Goal: Information Seeking & Learning: Learn about a topic

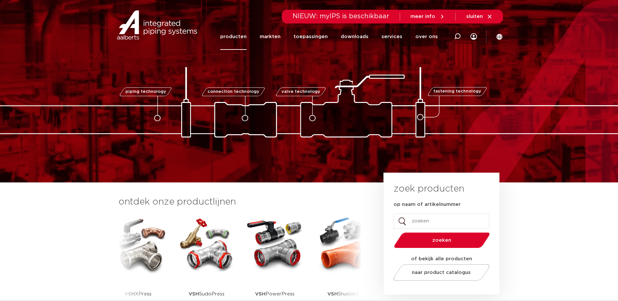
click at [244, 36] on link "producten" at bounding box center [233, 36] width 26 height 26
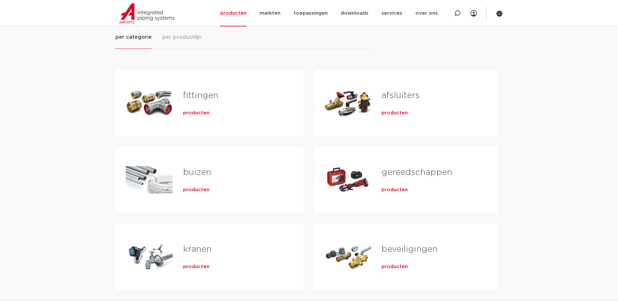
scroll to position [130, 0]
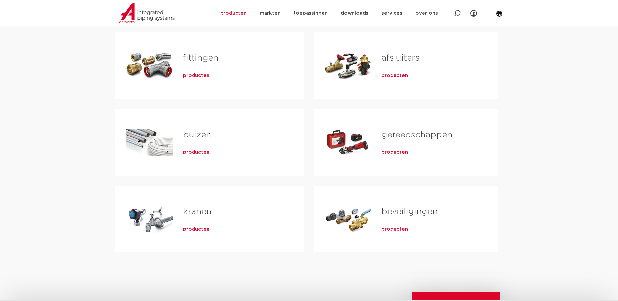
click at [360, 142] on div "Tabs. Open items met enter of spatie, sluit af met escape en navigeer met de pi…" at bounding box center [348, 143] width 47 height 46
click at [399, 154] on span "producten" at bounding box center [395, 152] width 26 height 7
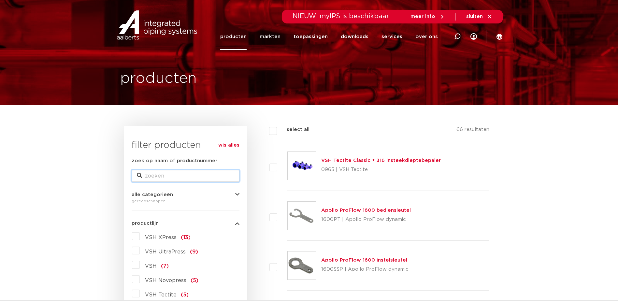
click at [174, 173] on input "zoek op naam of productnummer" at bounding box center [186, 176] width 108 height 12
type input "123460698"
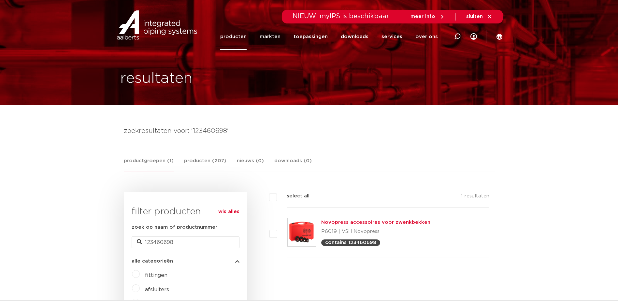
click at [304, 231] on img at bounding box center [302, 232] width 28 height 28
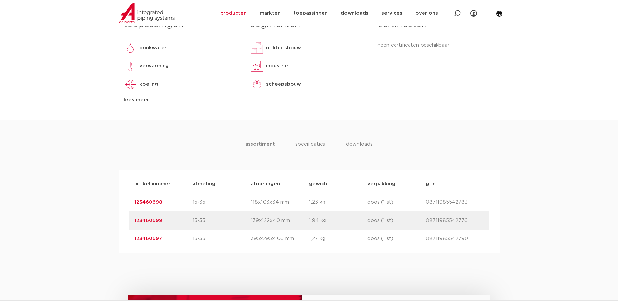
scroll to position [326, 0]
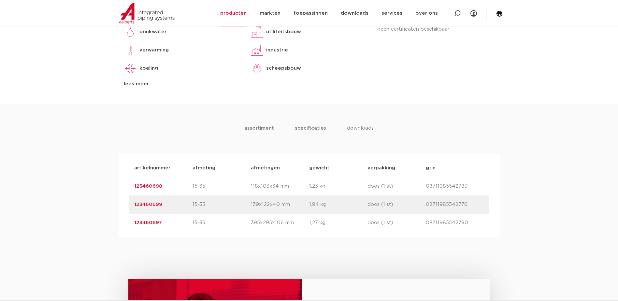
click at [315, 128] on li "specificaties" at bounding box center [310, 134] width 31 height 19
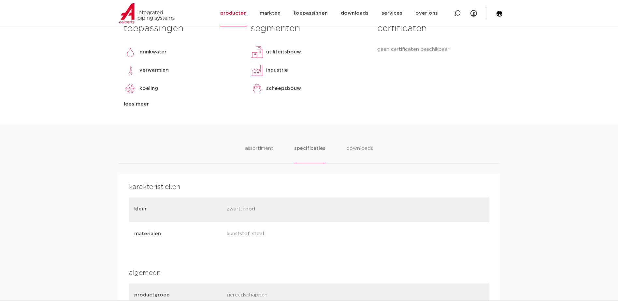
scroll to position [293, 0]
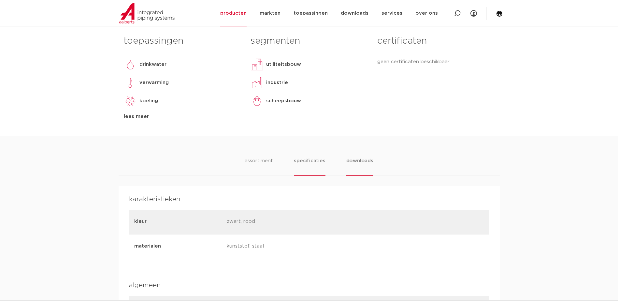
click at [361, 160] on li "downloads" at bounding box center [359, 166] width 27 height 19
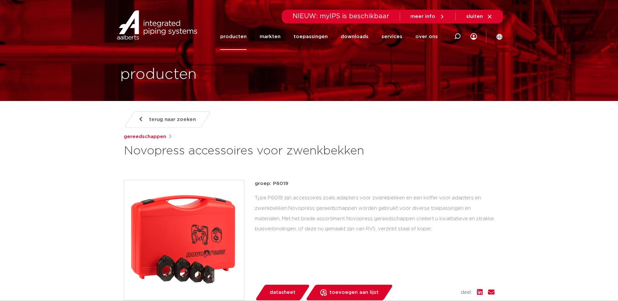
scroll to position [0, 0]
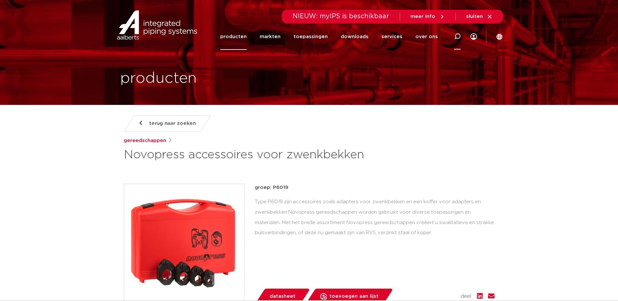
click at [457, 35] on icon at bounding box center [457, 36] width 7 height 7
type input "p6019"
click button "Zoeken" at bounding box center [0, 0] width 0 height 0
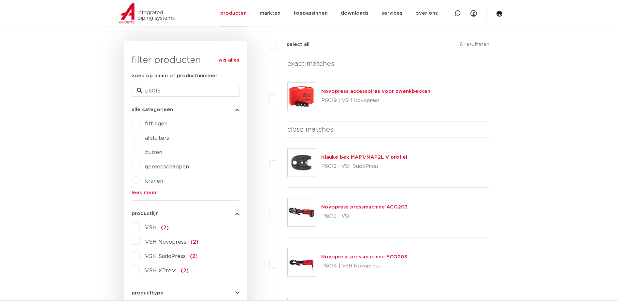
scroll to position [163, 0]
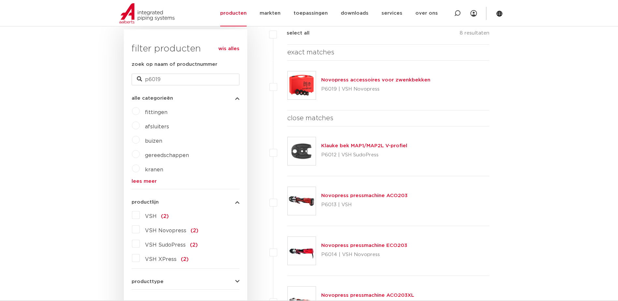
click at [155, 153] on span "gereedschappen" at bounding box center [167, 155] width 44 height 5
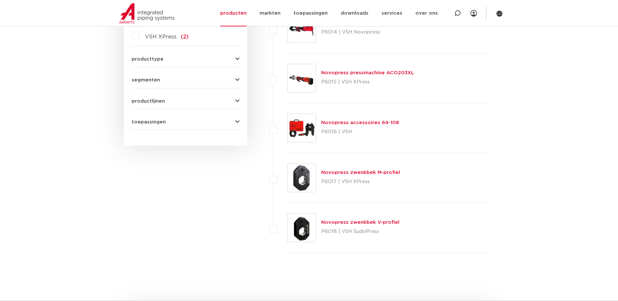
scroll to position [391, 0]
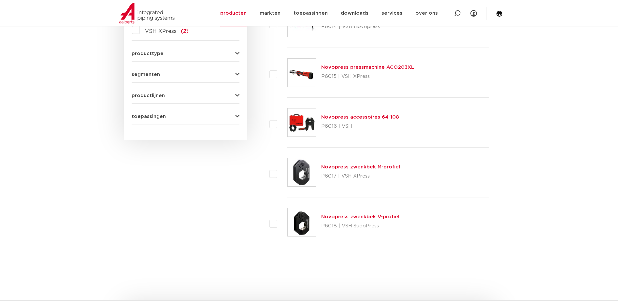
click at [352, 167] on link "Novopress zwenkbek M-profiel" at bounding box center [360, 167] width 79 height 5
